Goal: Book appointment/travel/reservation

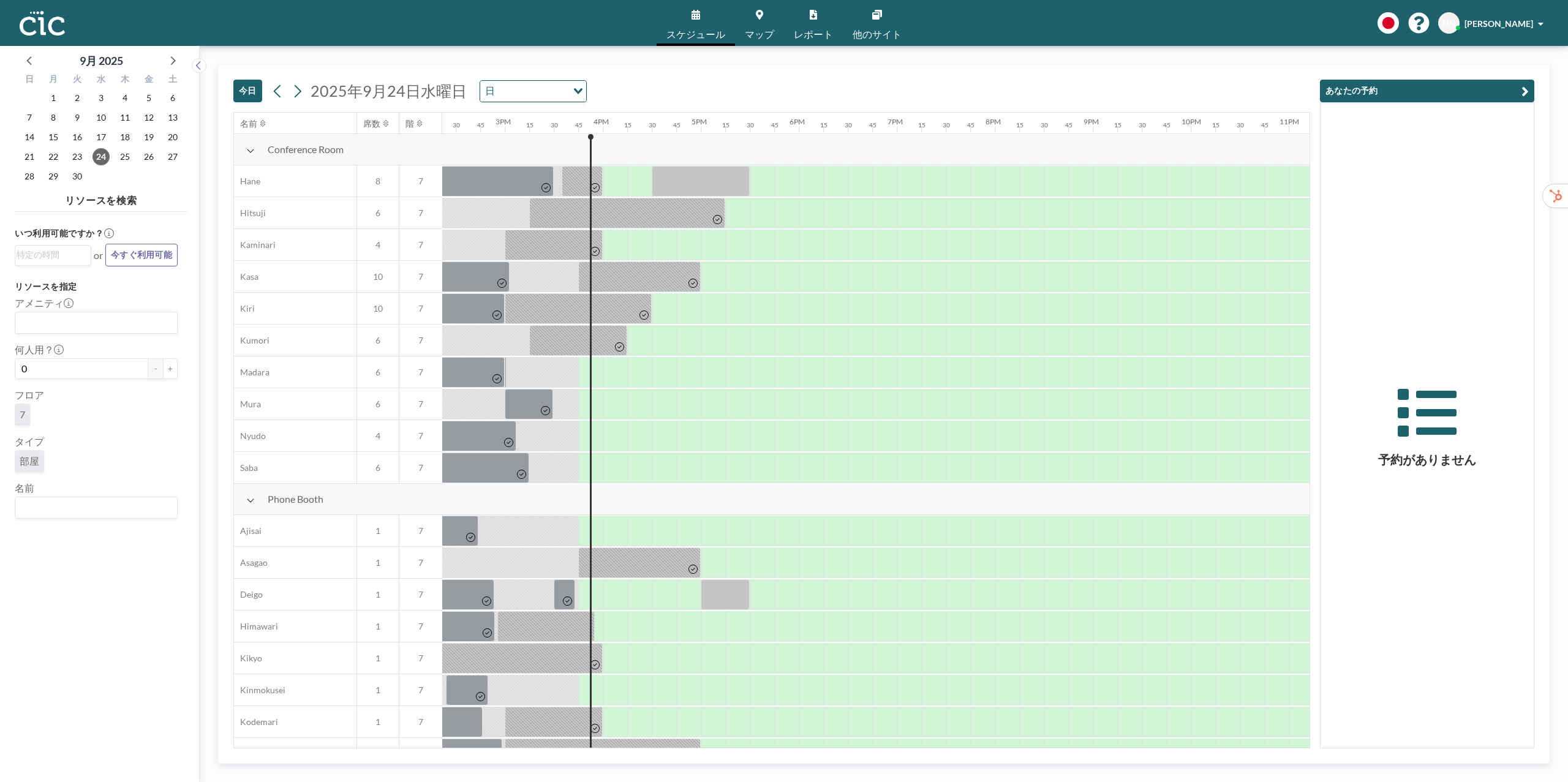
scroll to position [0, 1487]
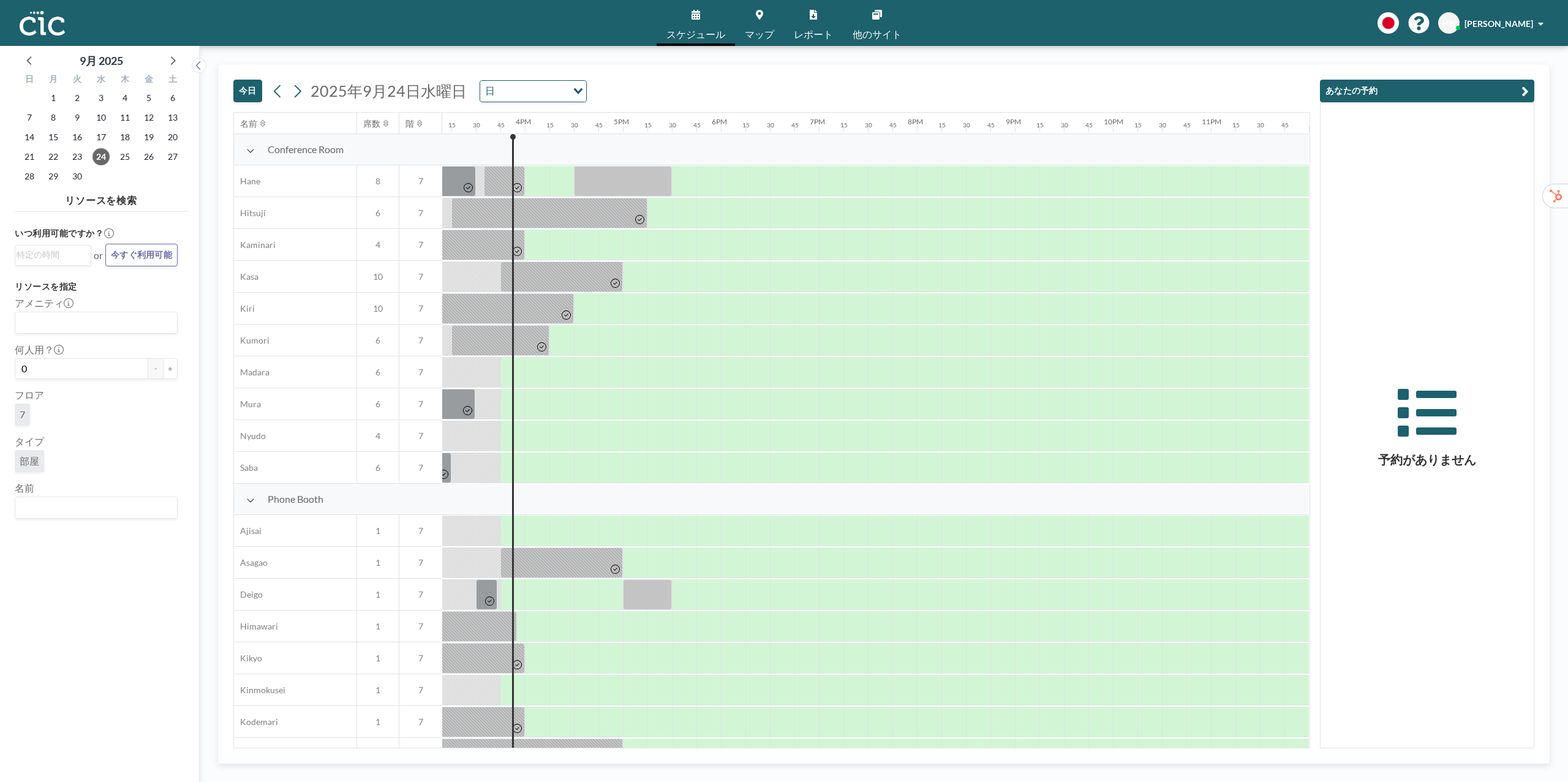
click at [1243, 83] on div "今日 2025年9月24日水曜日 日 Loading..." at bounding box center [771, 89] width 1077 height 47
click at [1527, 92] on icon "button" at bounding box center [1525, 91] width 7 height 15
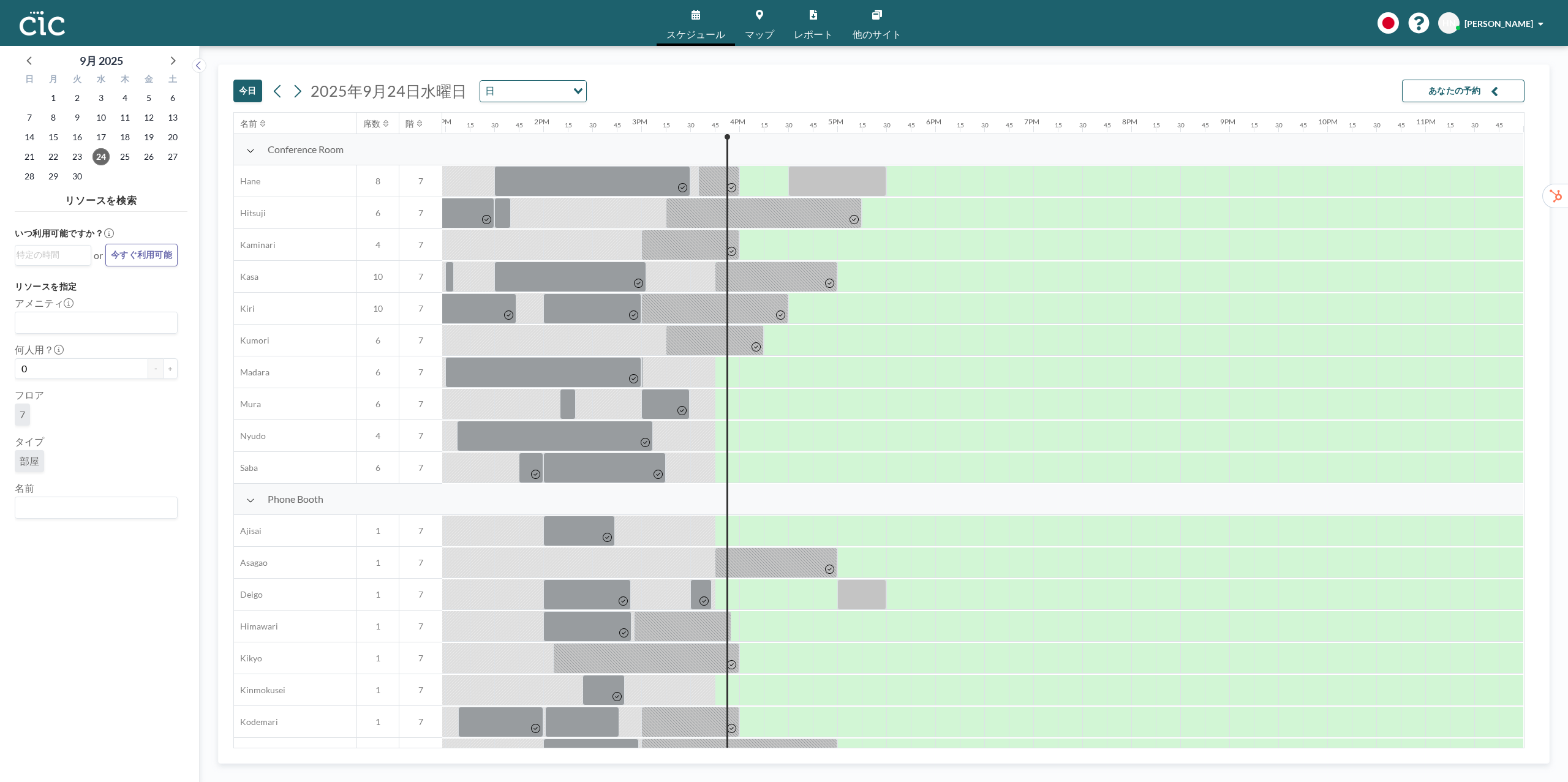
scroll to position [0, 1262]
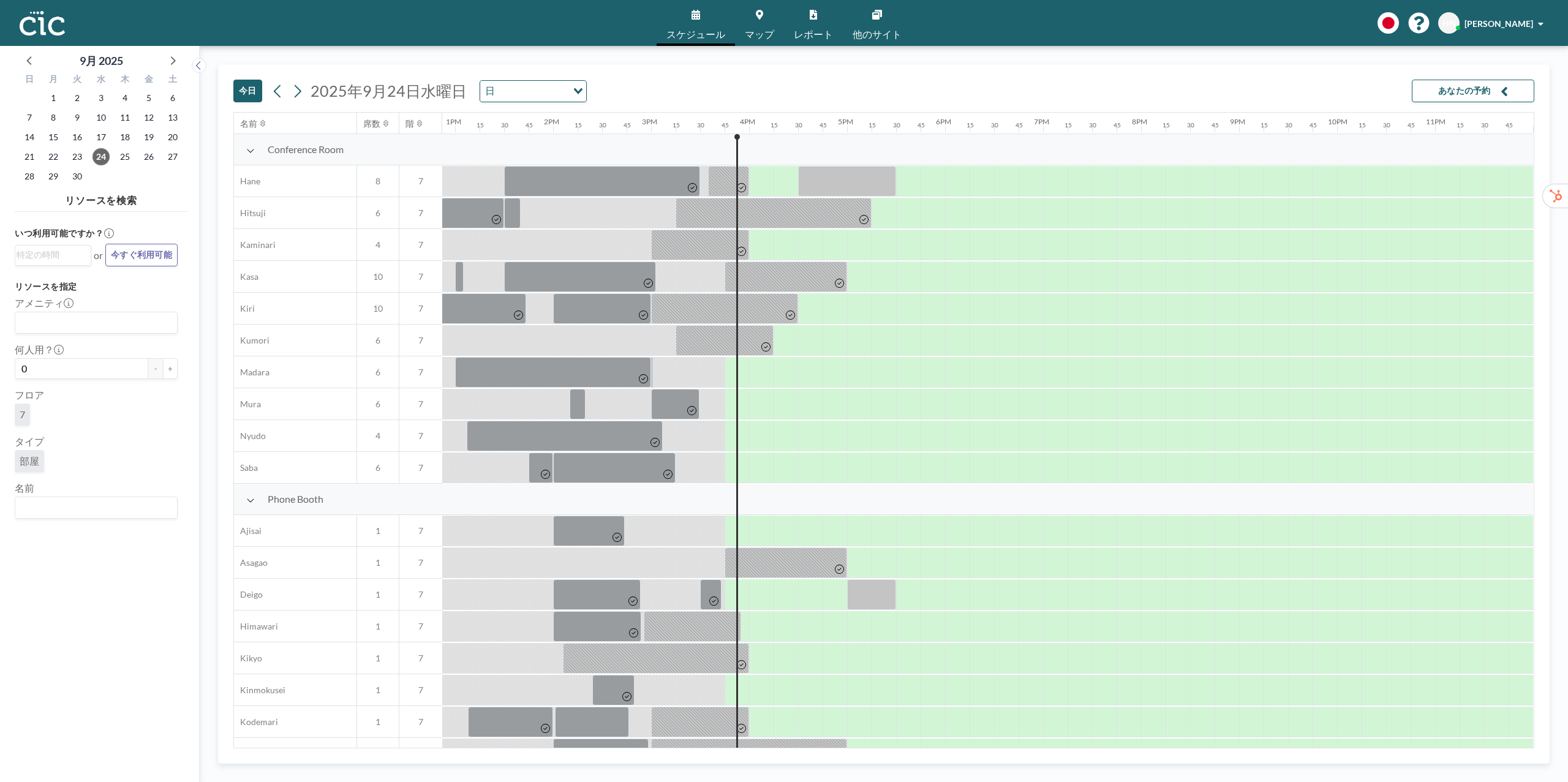
click at [1347, 106] on div "今日 2025年9月24日水曜日 日 Loading... あなたの予約" at bounding box center [884, 89] width 1301 height 47
click at [1545, 500] on div "今日 2025年9月24日水曜日 日 Loading... あなたの予約 名前 席数 階 12AM 15 30 45 1AM 15 30 45 2AM 15 …" at bounding box center [884, 414] width 1332 height 699
drag, startPoint x: 1545, startPoint y: 500, endPoint x: 1551, endPoint y: 583, distance: 83.2
click at [1552, 585] on div "今日 2025年9月24日水曜日 日 Loading... あなたの予約 名前 席数 階 12AM 15 30 45 1AM 15 30 45 2AM 15 …" at bounding box center [884, 414] width 1368 height 736
click at [1077, 505] on div "Phone Booth" at bounding box center [253, 499] width 2561 height 31
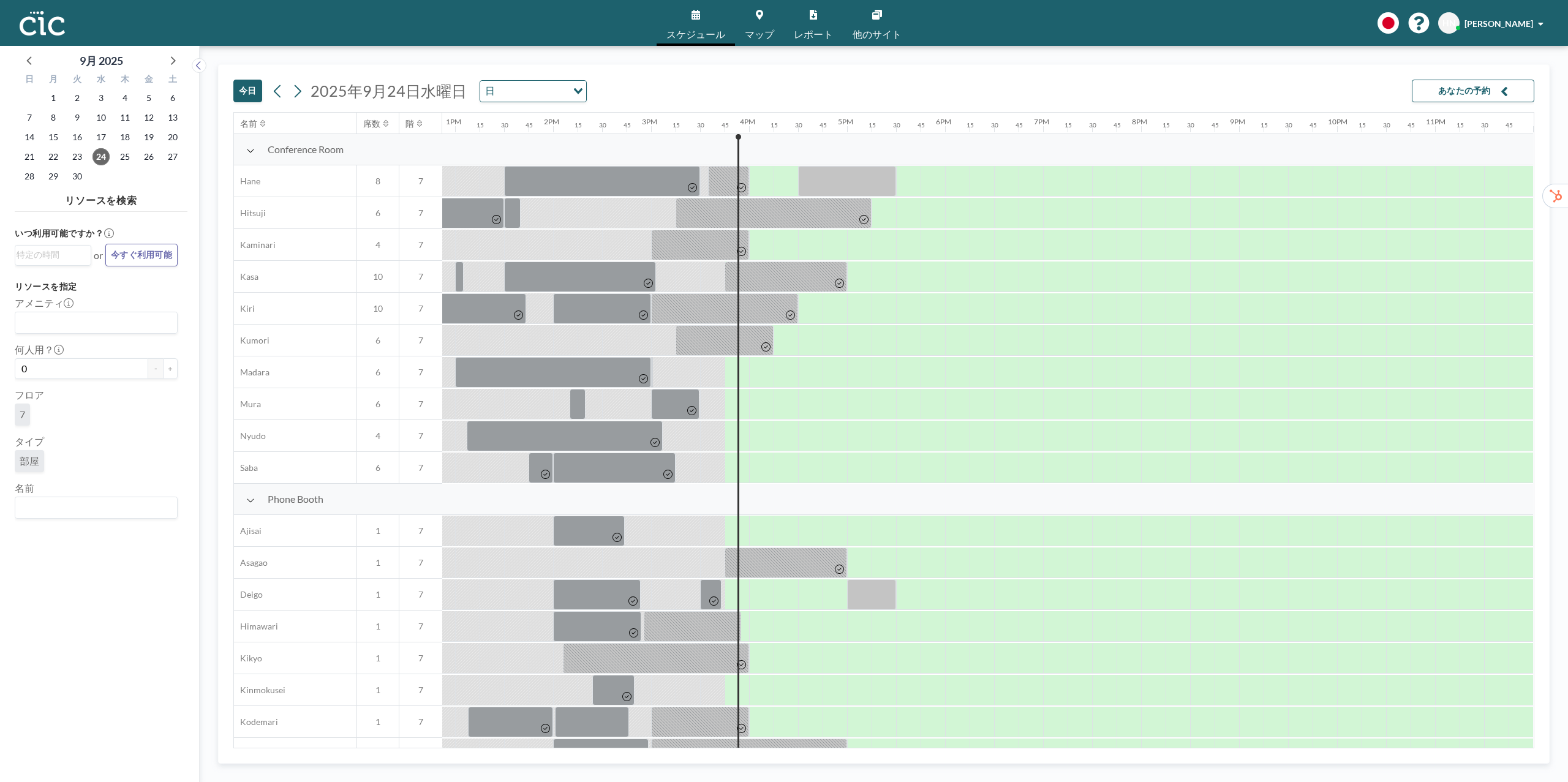
click at [874, 24] on link "他のサイト" at bounding box center [877, 23] width 69 height 46
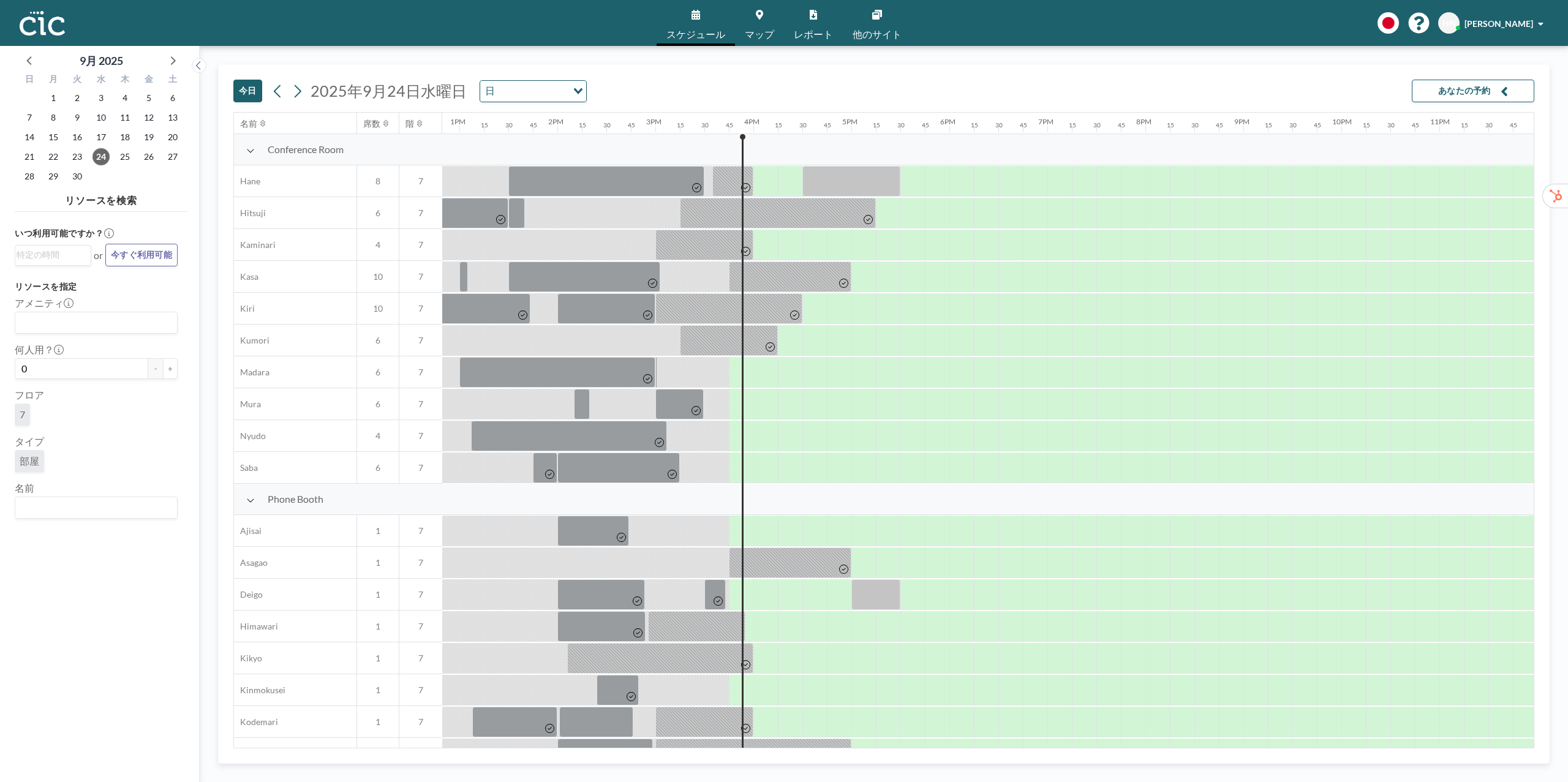
scroll to position [0, 1262]
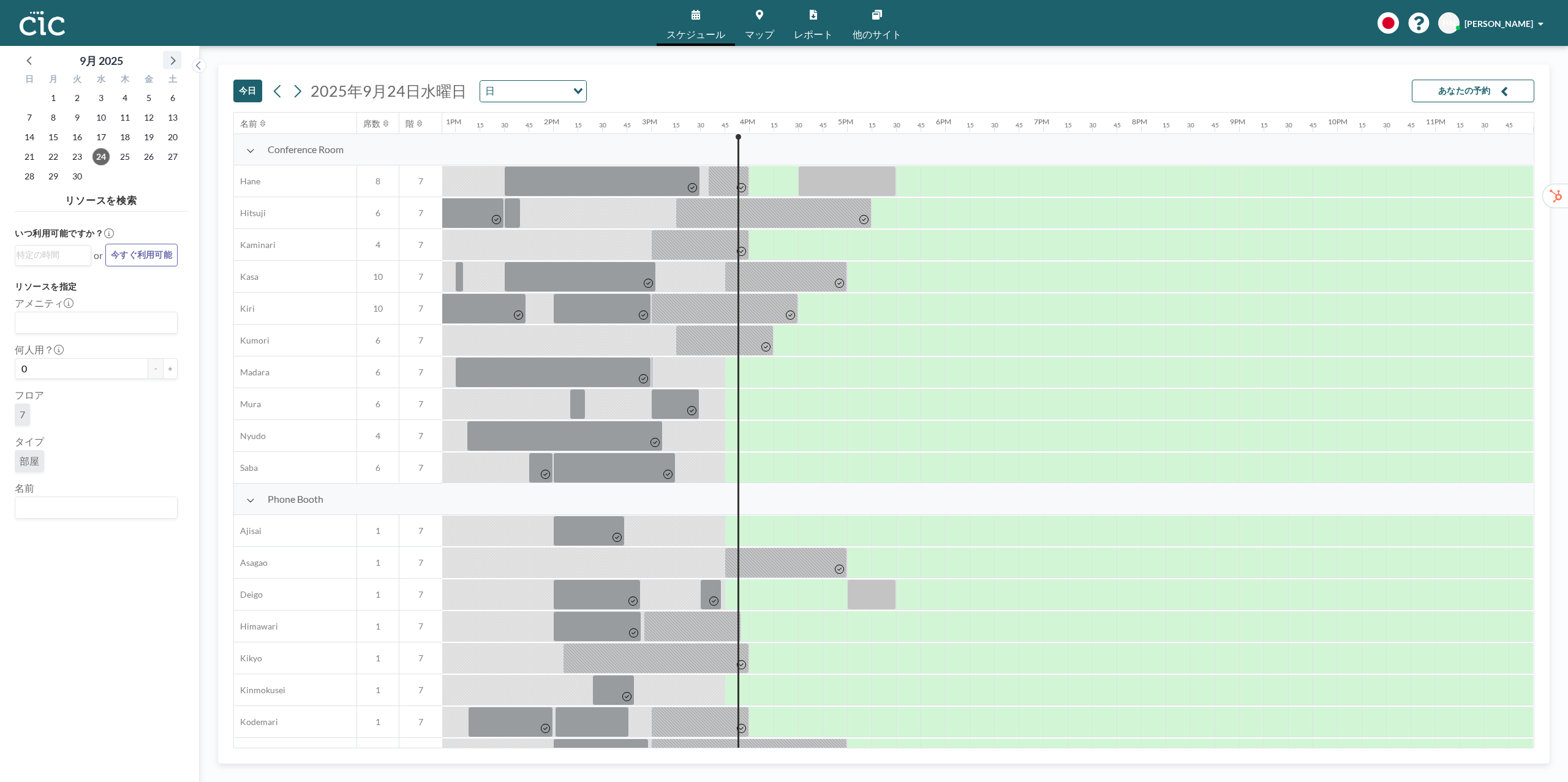
click at [169, 59] on icon at bounding box center [172, 60] width 16 height 16
click at [65, 117] on div "7" at bounding box center [77, 118] width 24 height 20
click at [59, 118] on span "6" at bounding box center [53, 117] width 17 height 17
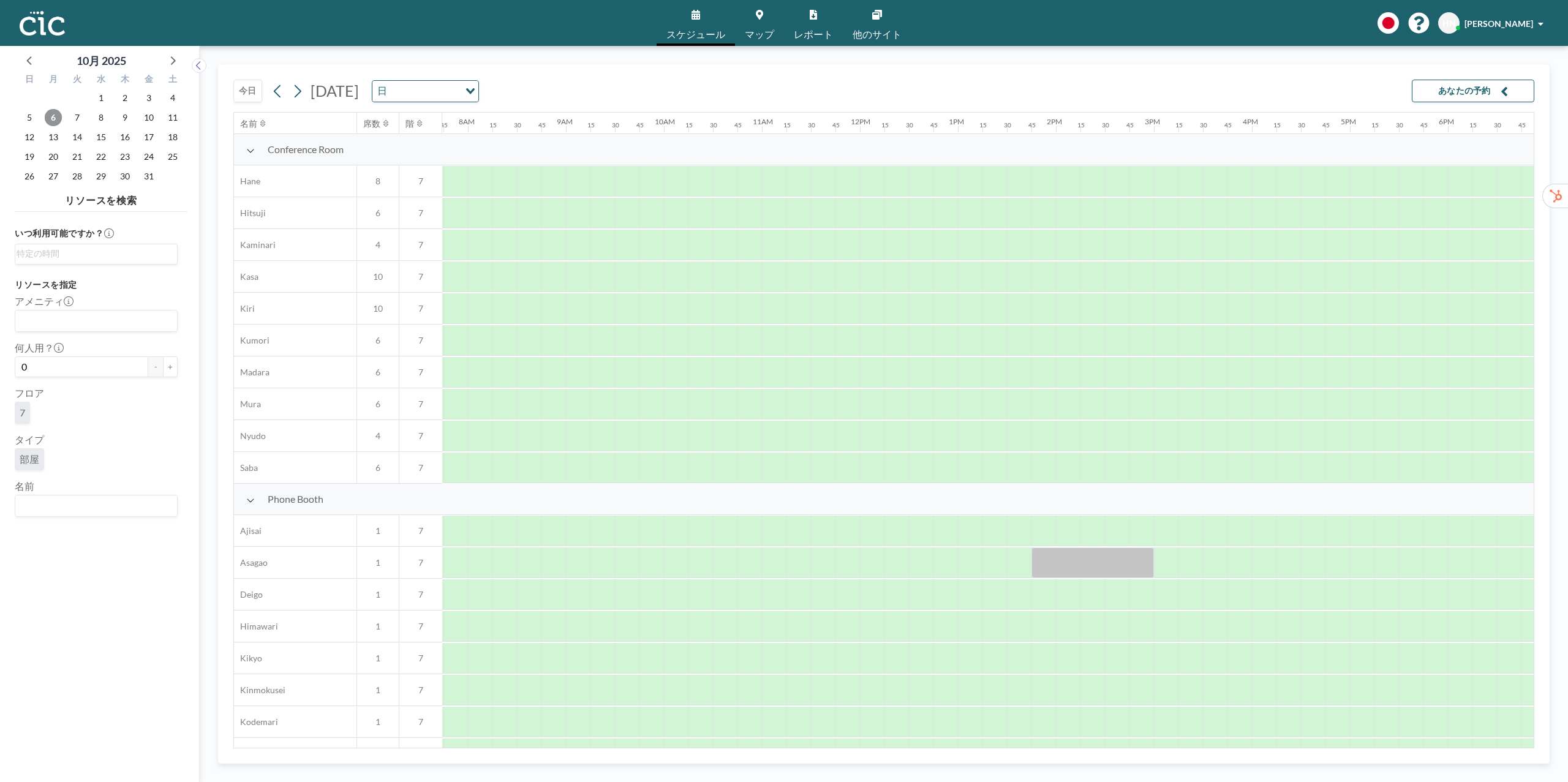
scroll to position [0, 760]
click at [86, 118] on div "7" at bounding box center [77, 118] width 24 height 20
click at [74, 116] on span "7" at bounding box center [77, 117] width 17 height 17
click at [102, 118] on span "8" at bounding box center [101, 117] width 17 height 17
click at [131, 114] on span "9" at bounding box center [124, 117] width 17 height 17
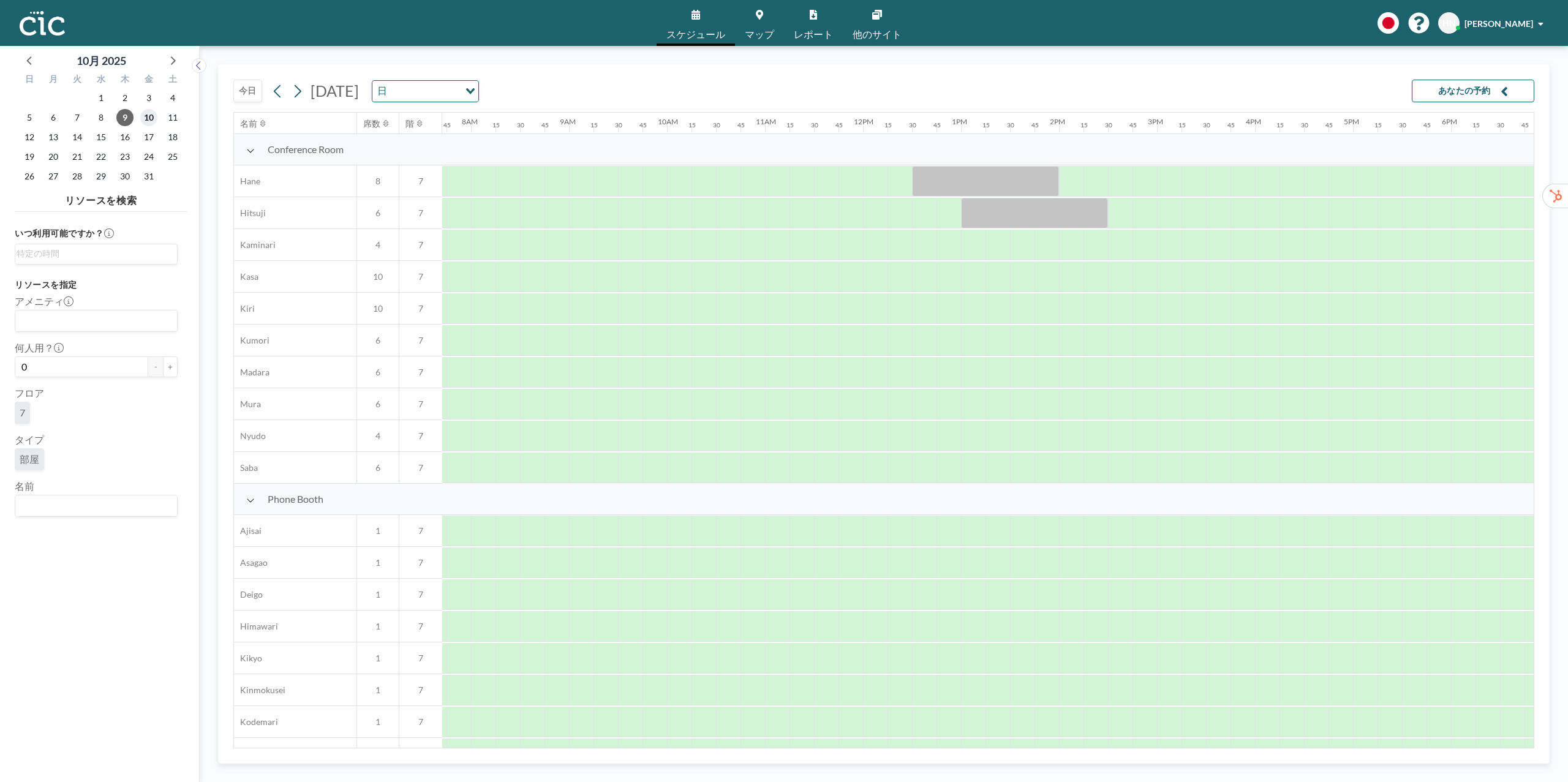
click at [152, 114] on span "10" at bounding box center [149, 117] width 17 height 17
